Goal: Information Seeking & Learning: Learn about a topic

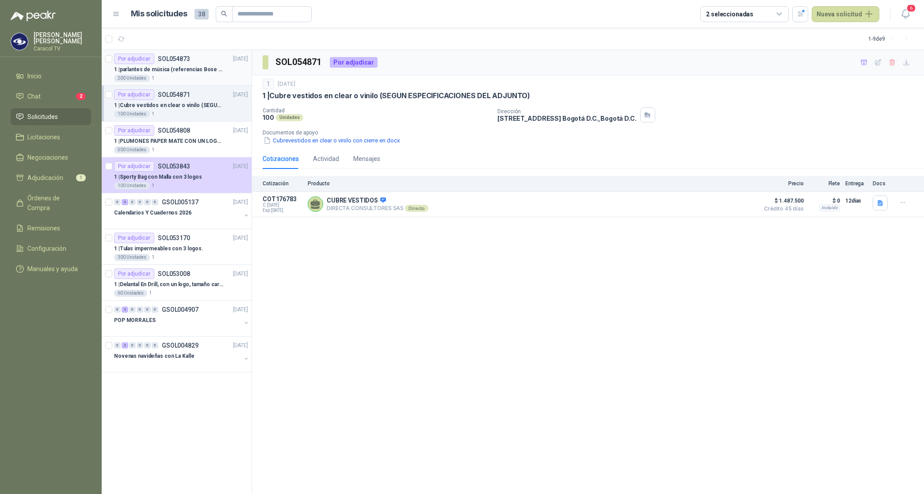
click at [160, 66] on p "1 | parlantes de música (referencias Bose o Alexa) CON MARCACION 1 LOGO (Mas da…" at bounding box center [169, 69] width 110 height 8
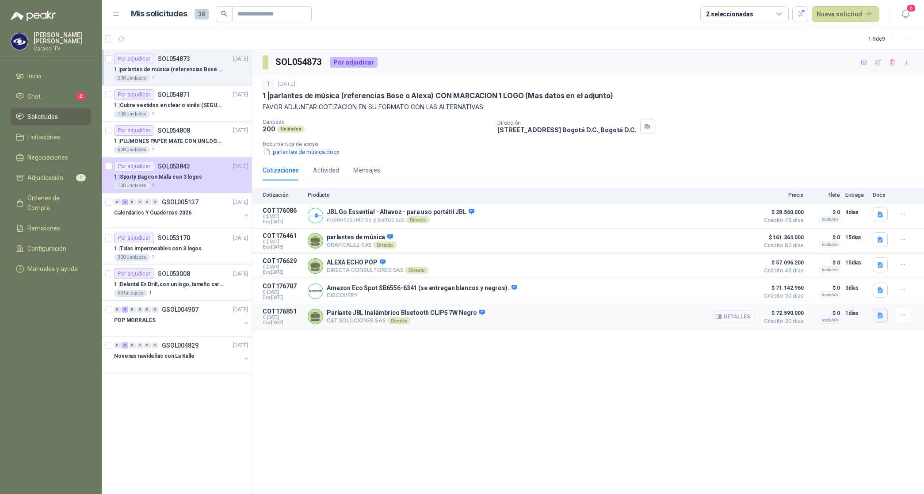
click at [879, 323] on button "button" at bounding box center [879, 315] width 15 height 15
click at [864, 300] on button "Parlante JBL.pdf" at bounding box center [855, 298] width 54 height 9
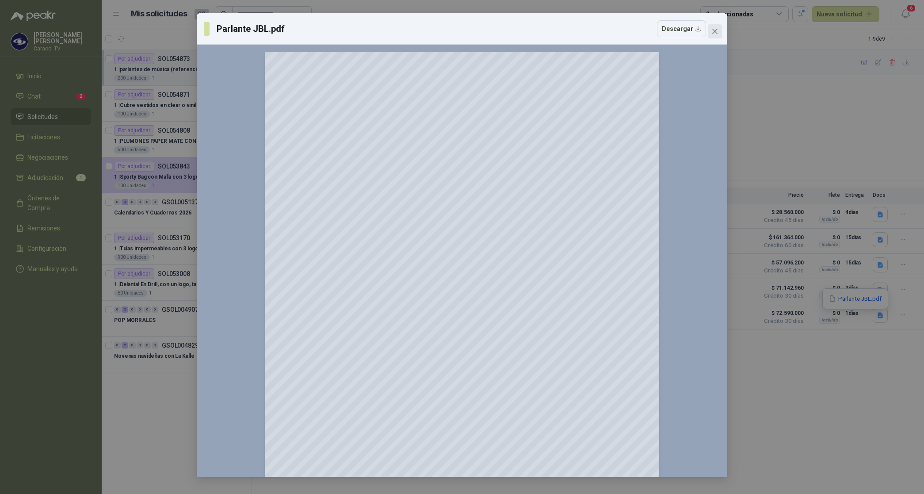
click at [713, 29] on icon "close" at bounding box center [714, 31] width 7 height 7
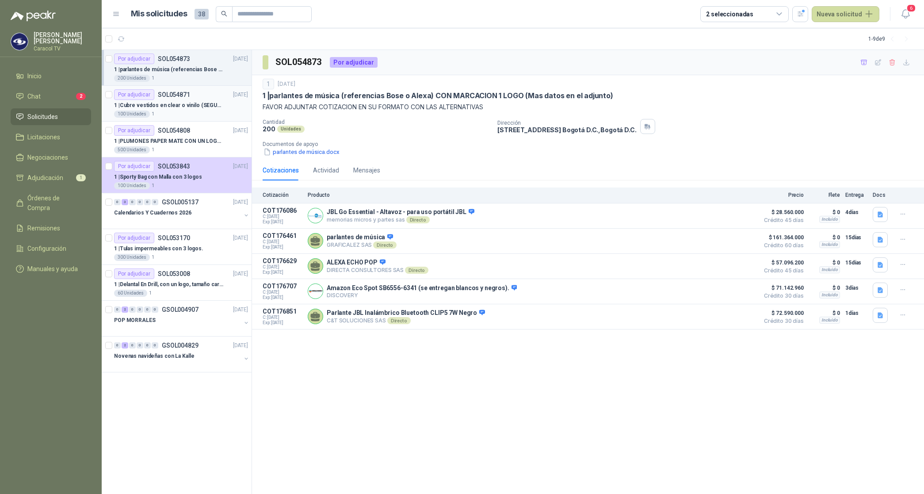
click at [129, 98] on div "Por adjudicar" at bounding box center [134, 94] width 40 height 11
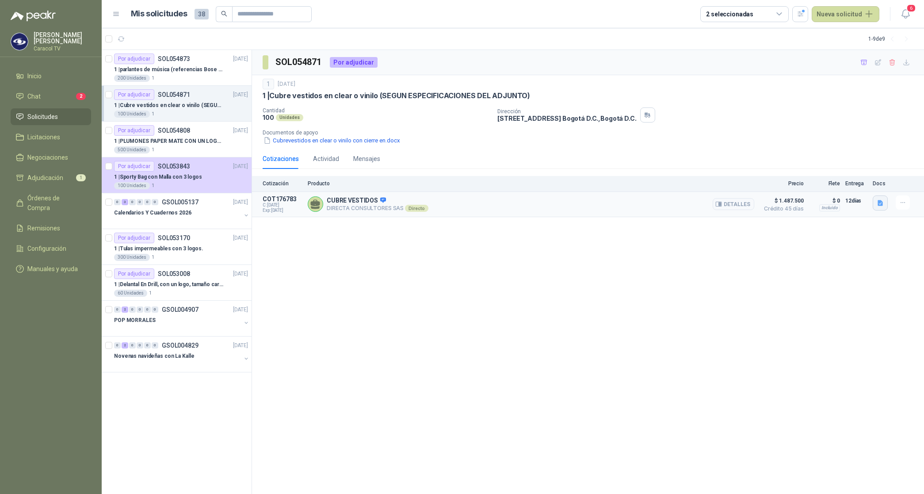
click at [880, 209] on button "button" at bounding box center [879, 202] width 15 height 15
click at [728, 205] on button "Detalles" at bounding box center [733, 204] width 42 height 12
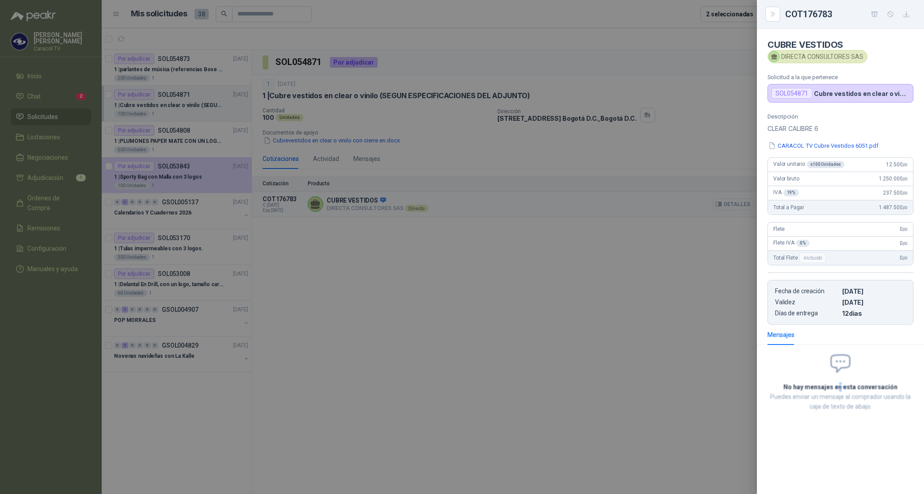
click at [728, 206] on div at bounding box center [462, 247] width 924 height 494
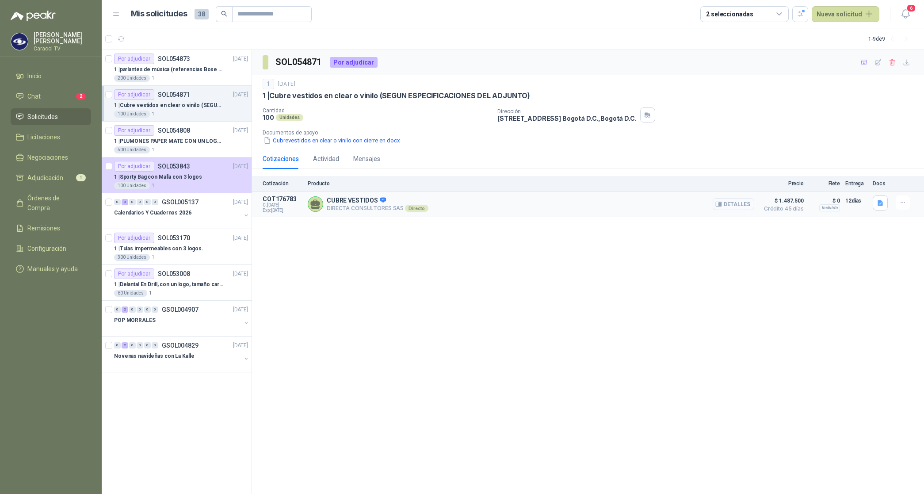
click at [745, 206] on button "Detalles" at bounding box center [733, 204] width 42 height 12
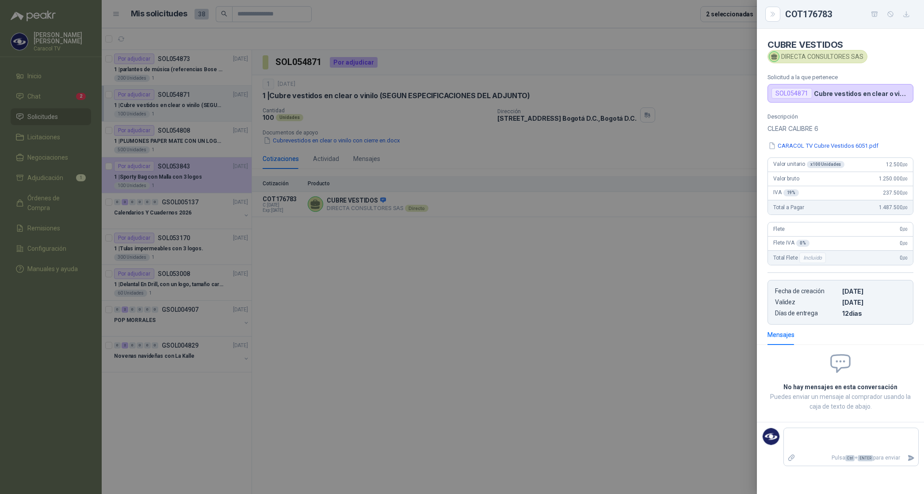
click at [528, 228] on div at bounding box center [462, 247] width 924 height 494
